Goal: Task Accomplishment & Management: Use online tool/utility

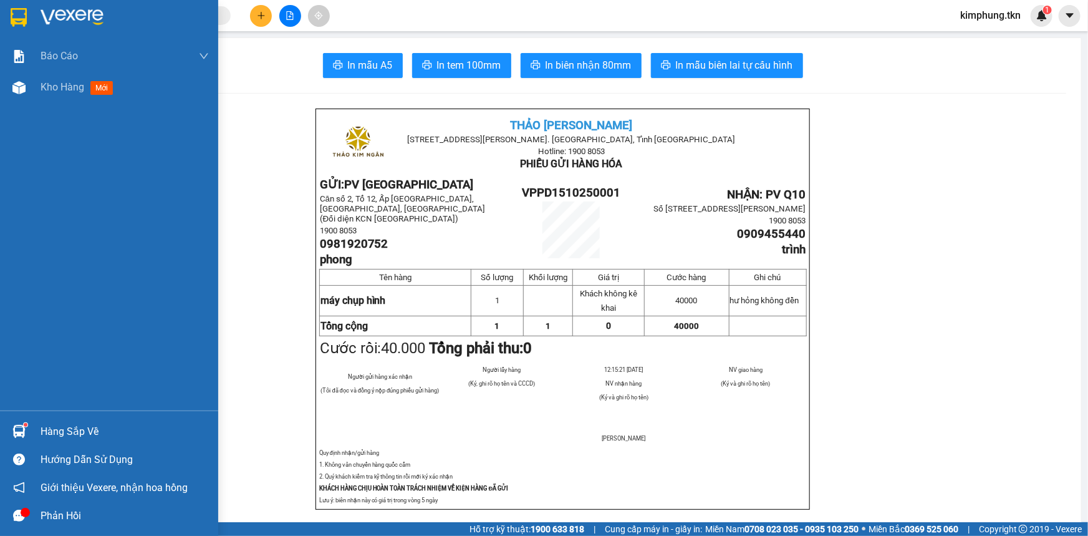
click at [83, 427] on div "Hàng sắp về" at bounding box center [125, 431] width 168 height 19
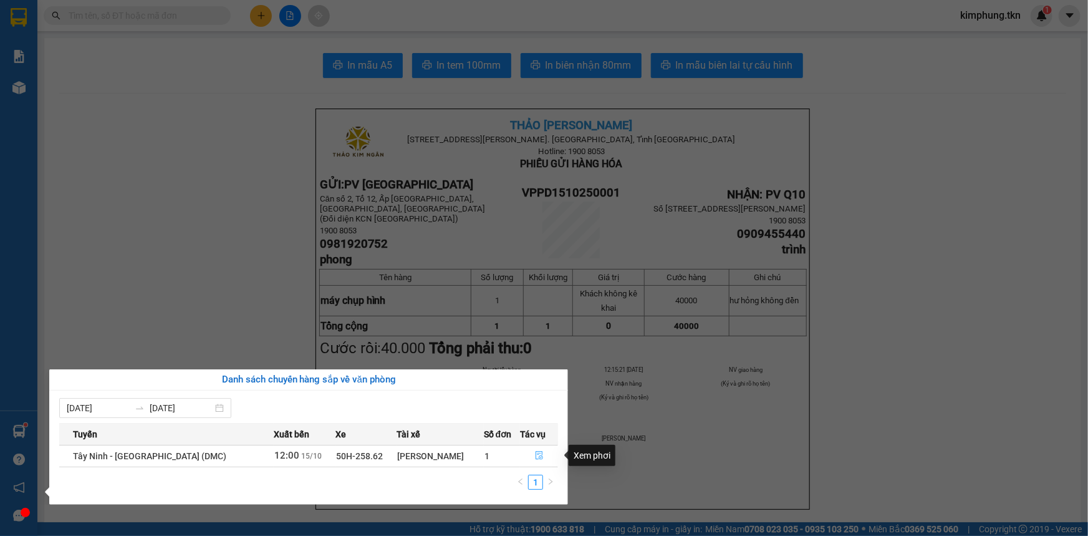
click at [536, 455] on icon "file-done" at bounding box center [539, 455] width 9 height 9
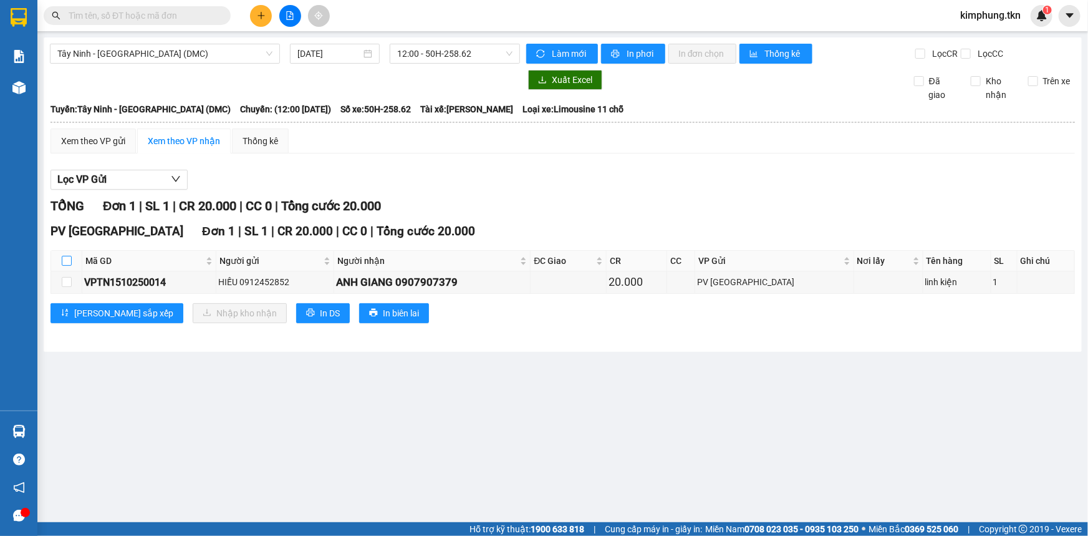
click at [67, 264] on input "checkbox" at bounding box center [67, 261] width 10 height 10
checkbox input "true"
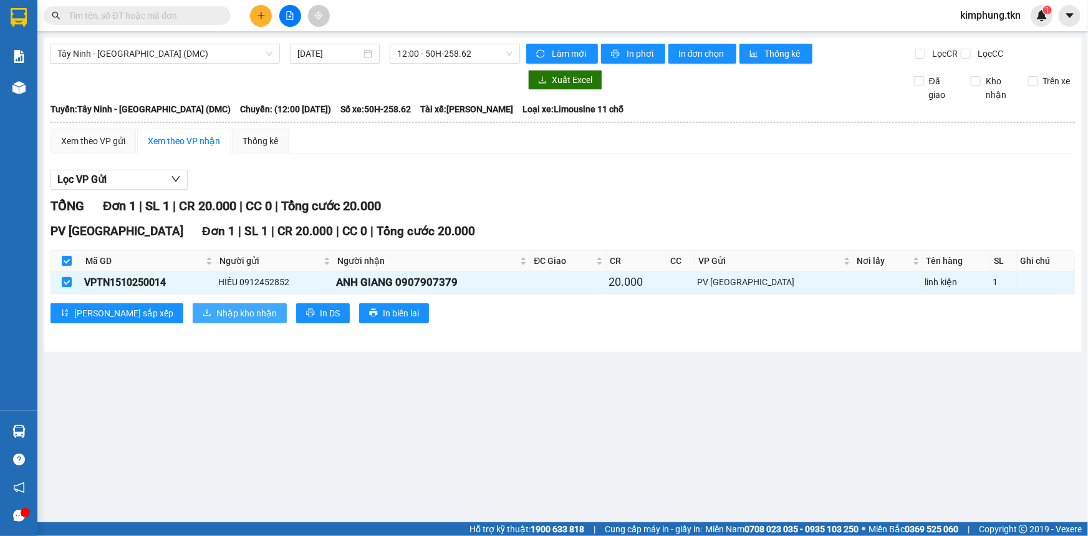
click at [216, 309] on span "Nhập kho nhận" at bounding box center [246, 313] width 61 height 14
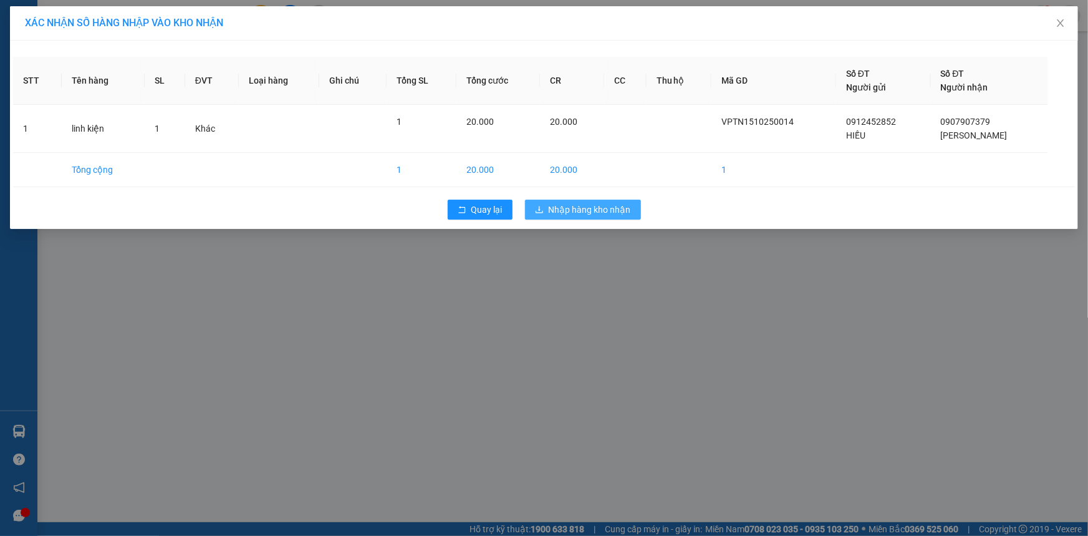
click at [563, 206] on span "Nhập hàng kho nhận" at bounding box center [590, 210] width 82 height 14
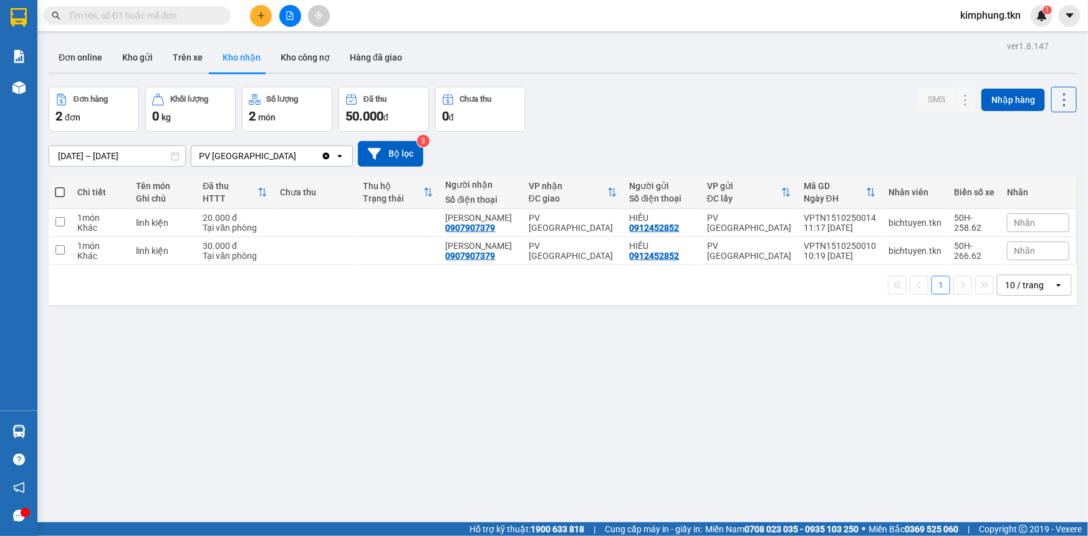
click at [59, 190] on span at bounding box center [60, 192] width 10 height 10
click at [60, 186] on input "checkbox" at bounding box center [60, 186] width 0 height 0
checkbox input "true"
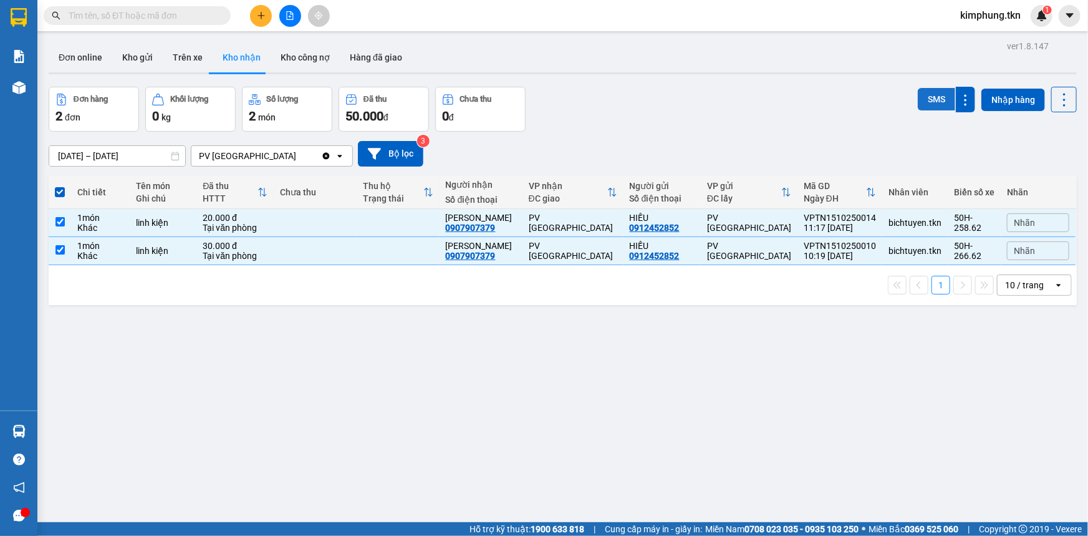
click at [919, 94] on button "SMS" at bounding box center [936, 99] width 37 height 22
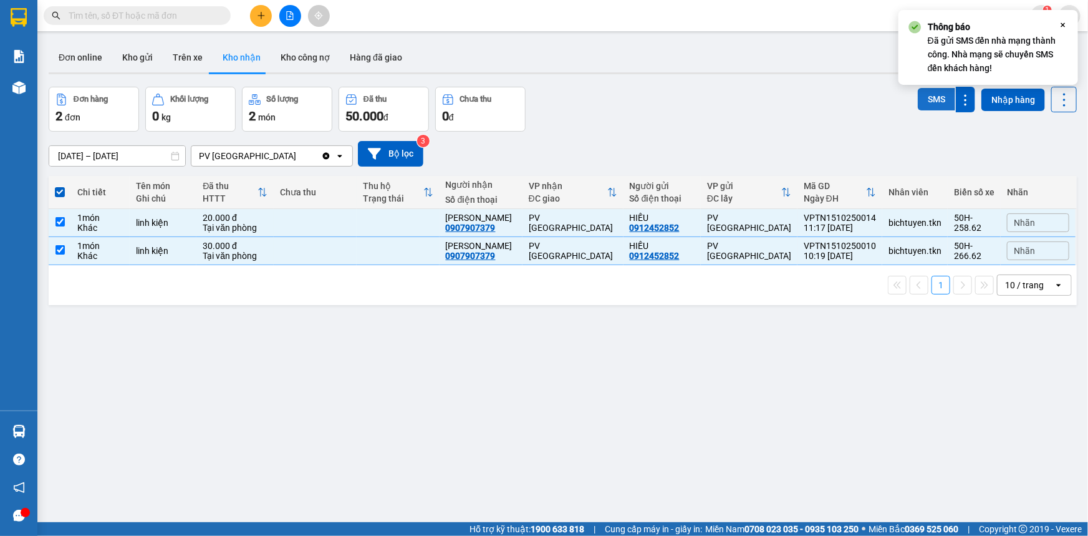
click at [921, 94] on button "SMS" at bounding box center [936, 99] width 37 height 22
